Goal: Navigation & Orientation: Find specific page/section

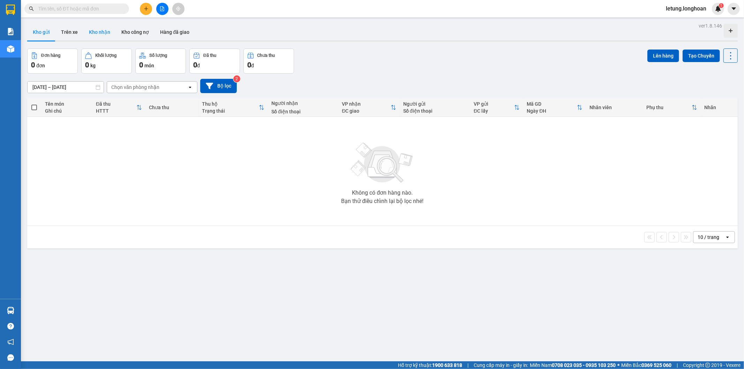
click at [102, 32] on button "Kho nhận" at bounding box center [99, 32] width 32 height 17
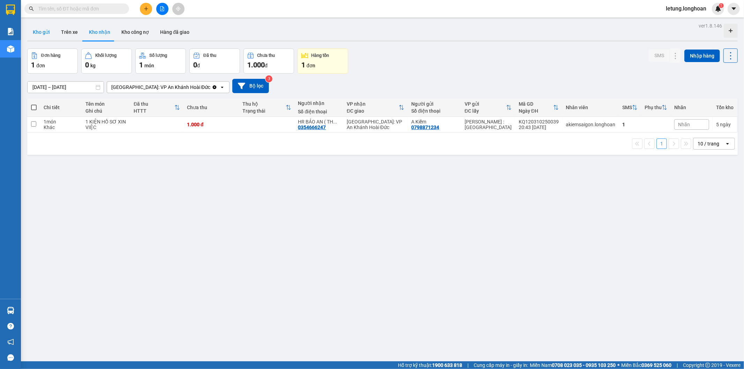
click at [36, 36] on button "Kho gửi" at bounding box center [41, 32] width 28 height 17
